Goal: Navigation & Orientation: Find specific page/section

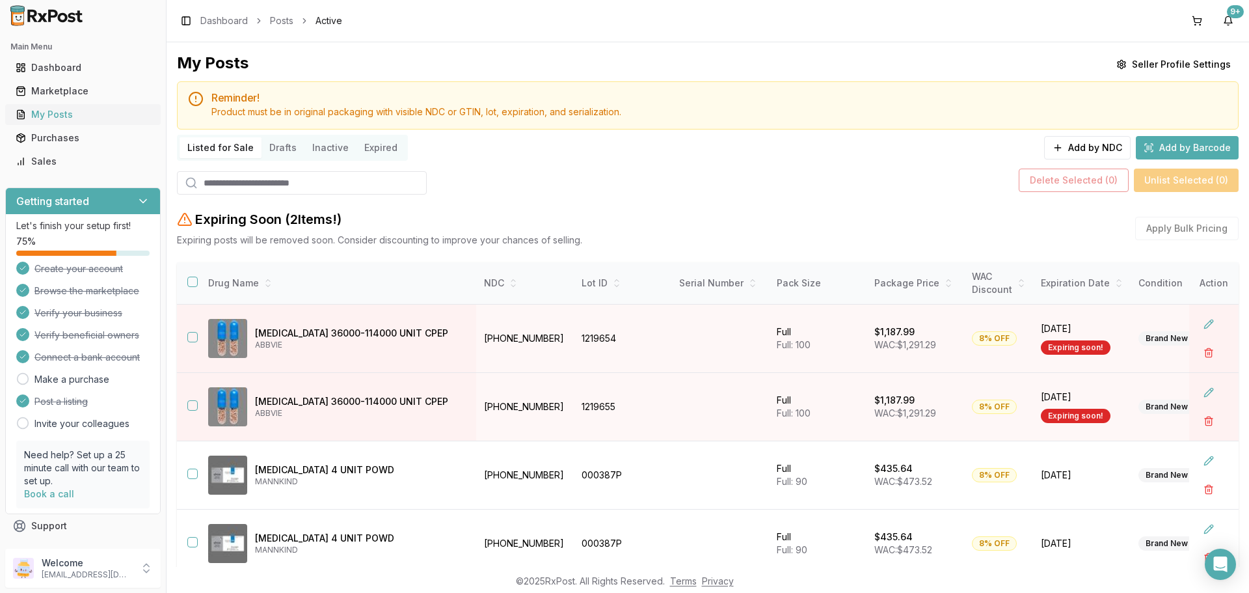
click at [141, 118] on div "My Posts" at bounding box center [83, 114] width 135 height 13
click at [122, 122] on link "My Posts" at bounding box center [82, 114] width 145 height 23
